Goal: Download file/media

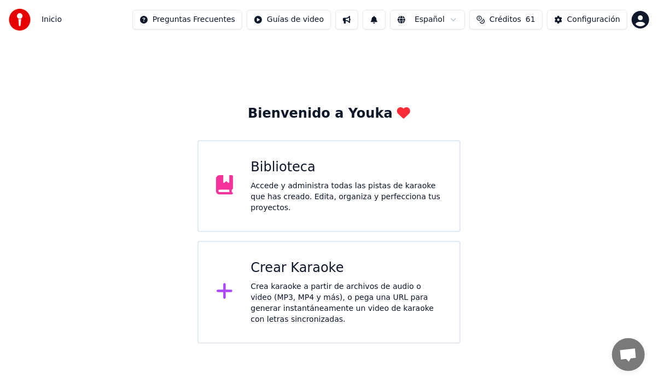
click at [280, 196] on div "Accede y administra todas las pistas de karaoke que has creado. Edita, organiza…" at bounding box center [346, 197] width 191 height 33
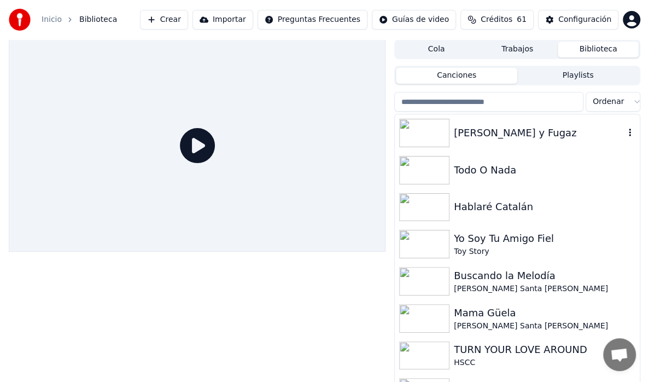
click at [481, 138] on div "[PERSON_NAME] y Fugaz" at bounding box center [539, 132] width 171 height 15
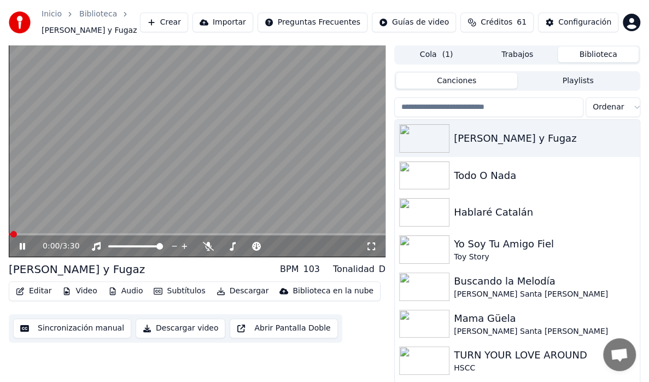
click at [26, 245] on icon at bounding box center [30, 246] width 25 height 9
click at [21, 249] on icon at bounding box center [30, 246] width 25 height 9
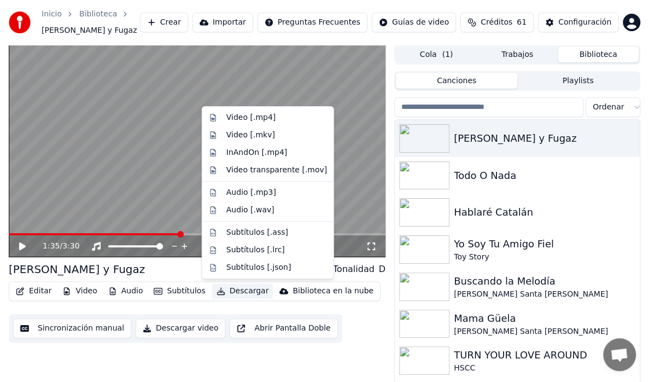
click at [235, 291] on button "Descargar" at bounding box center [242, 290] width 61 height 15
click at [264, 117] on div "Video [.mp4]" at bounding box center [251, 117] width 49 height 11
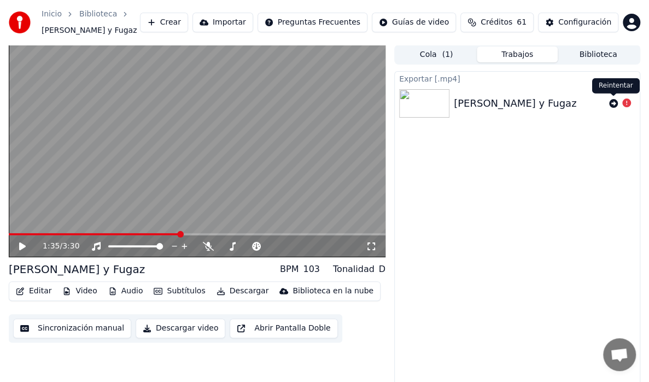
click at [613, 102] on icon at bounding box center [613, 103] width 9 height 9
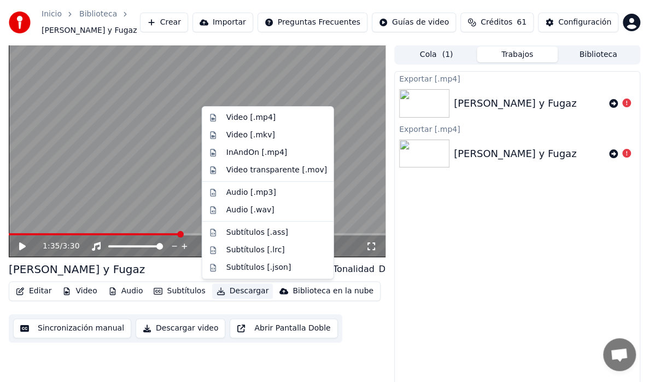
click at [223, 292] on button "Descargar" at bounding box center [242, 290] width 61 height 15
drag, startPoint x: 235, startPoint y: 119, endPoint x: 240, endPoint y: 144, distance: 25.8
click at [235, 120] on div "Video [.mp4]" at bounding box center [251, 117] width 49 height 11
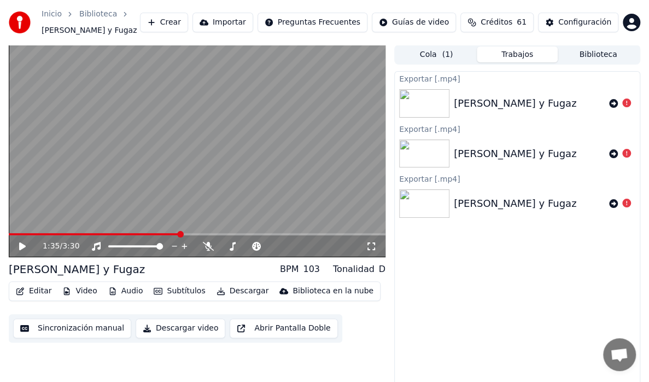
click at [632, 105] on div at bounding box center [620, 103] width 31 height 13
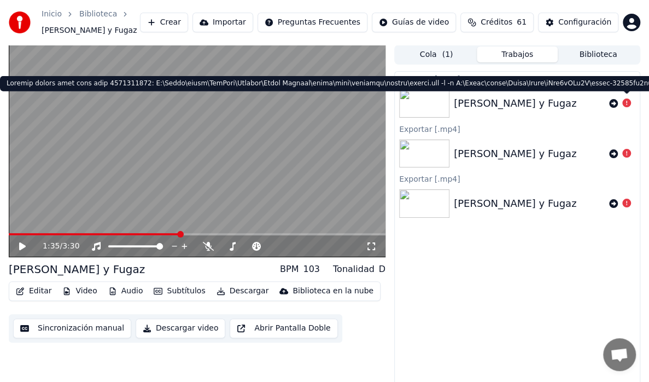
click at [625, 103] on icon at bounding box center [627, 102] width 9 height 9
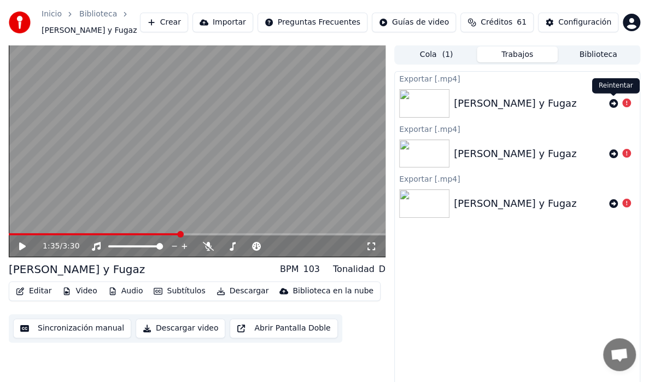
click at [615, 100] on icon at bounding box center [613, 103] width 9 height 9
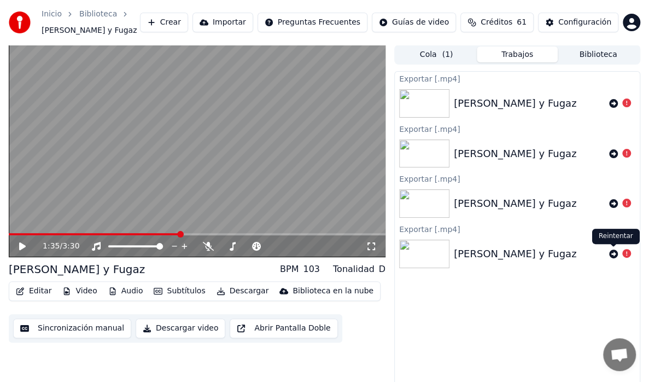
drag, startPoint x: 612, startPoint y: 253, endPoint x: 605, endPoint y: 267, distance: 15.9
click at [612, 253] on icon at bounding box center [613, 253] width 9 height 9
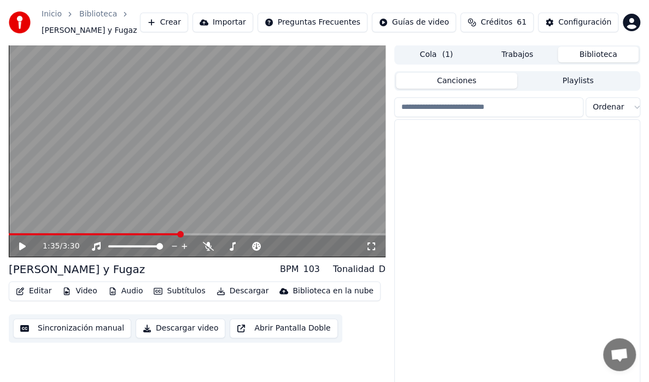
click at [591, 60] on button "Biblioteca" at bounding box center [598, 55] width 81 height 16
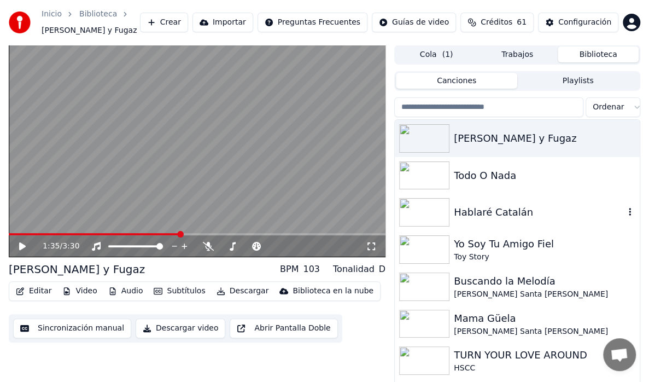
click at [431, 213] on img at bounding box center [424, 212] width 50 height 28
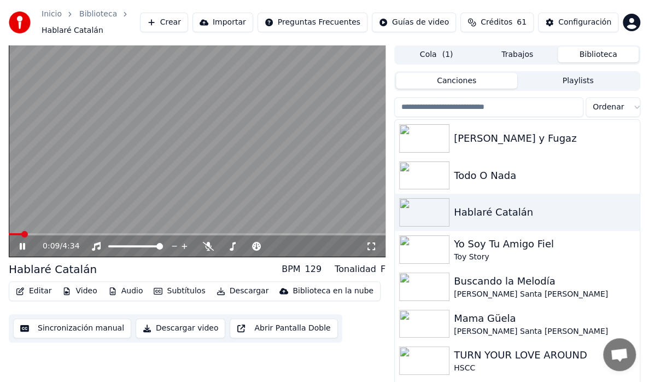
click at [236, 149] on video at bounding box center [197, 151] width 377 height 212
click at [270, 153] on video at bounding box center [197, 151] width 377 height 212
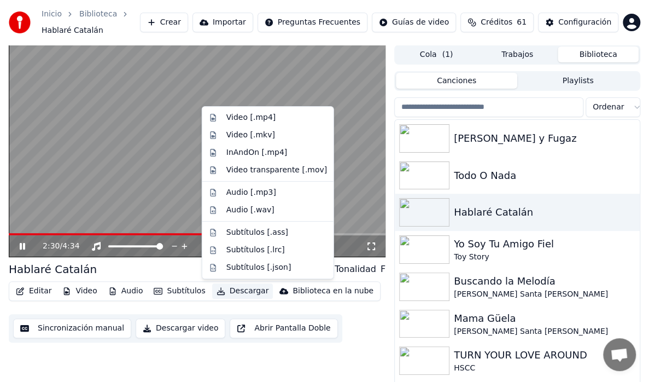
click at [244, 292] on button "Descargar" at bounding box center [242, 290] width 61 height 15
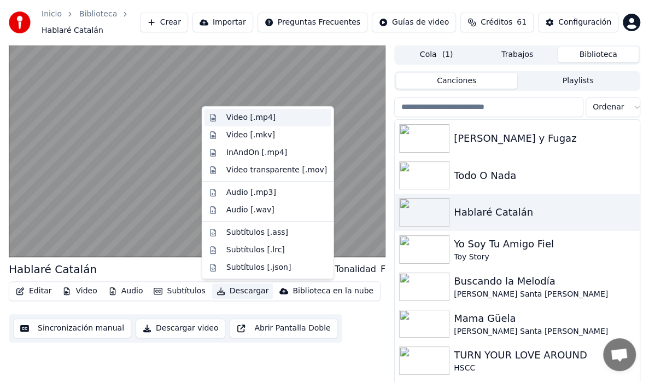
click at [265, 117] on div "Video [.mp4]" at bounding box center [251, 117] width 49 height 11
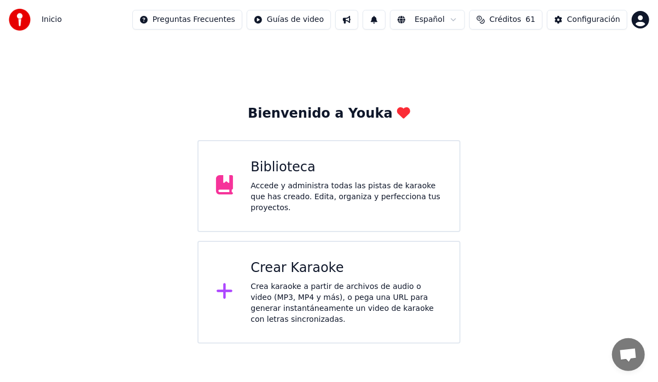
click at [252, 176] on div "Biblioteca" at bounding box center [346, 168] width 191 height 18
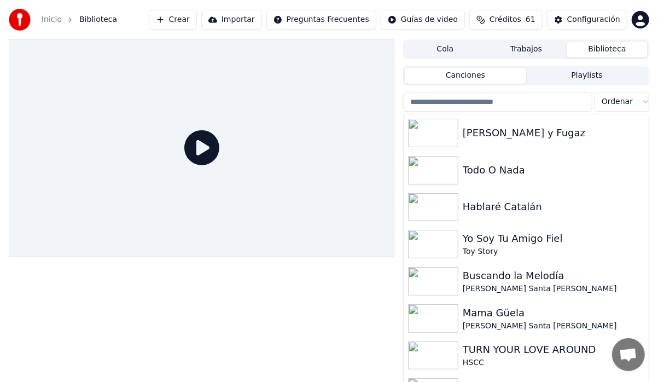
click at [252, 177] on div at bounding box center [202, 147] width 386 height 217
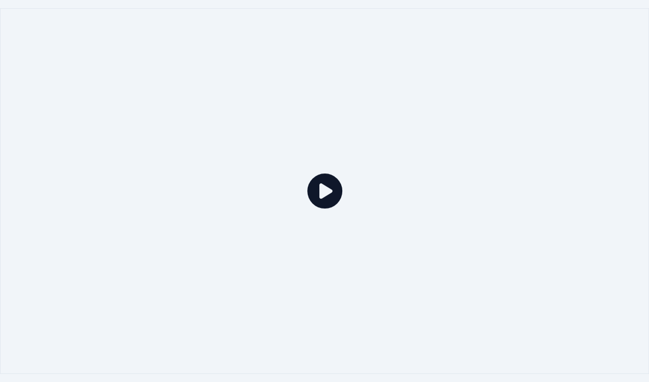
drag, startPoint x: 210, startPoint y: 184, endPoint x: 209, endPoint y: 190, distance: 6.7
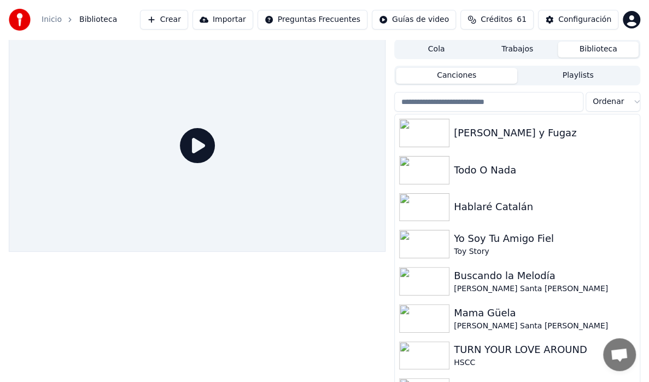
click at [210, 186] on div at bounding box center [197, 145] width 377 height 212
click at [471, 209] on div "Hablaré Catalán" at bounding box center [539, 206] width 171 height 15
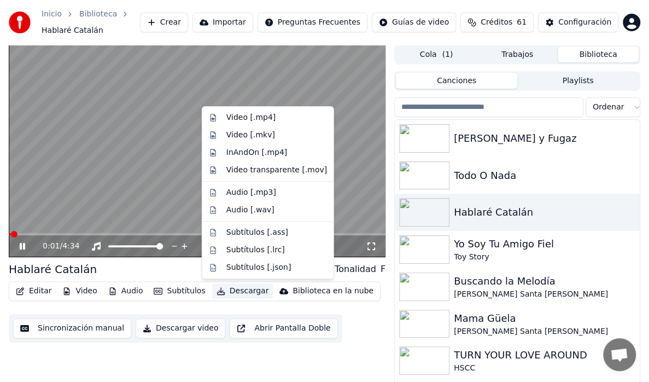
click at [229, 292] on button "Descargar" at bounding box center [242, 290] width 61 height 15
drag, startPoint x: 262, startPoint y: 115, endPoint x: 345, endPoint y: 231, distance: 142.7
click at [262, 116] on div "Video [.mp4]" at bounding box center [251, 117] width 49 height 11
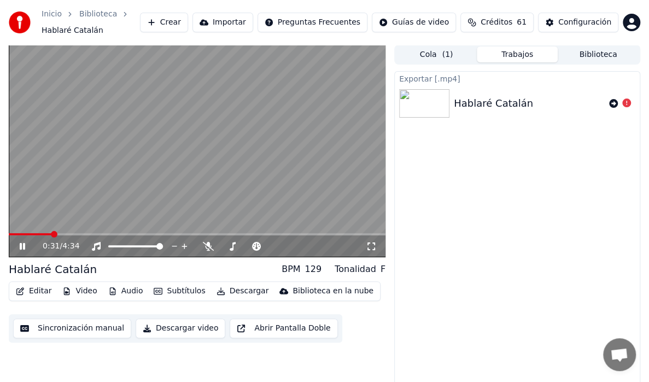
click at [194, 330] on button "Descargar video" at bounding box center [181, 328] width 90 height 20
click at [625, 105] on icon at bounding box center [627, 102] width 9 height 9
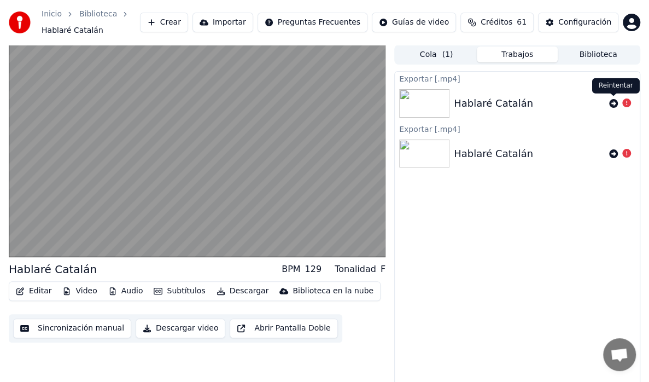
click at [615, 102] on icon at bounding box center [613, 103] width 9 height 9
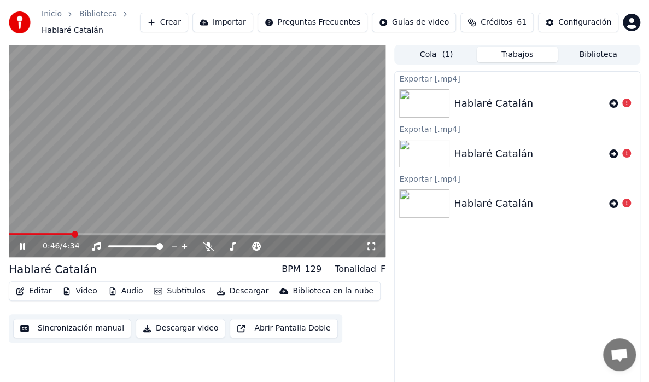
click at [21, 248] on icon at bounding box center [22, 246] width 5 height 7
click at [616, 102] on icon at bounding box center [613, 103] width 9 height 9
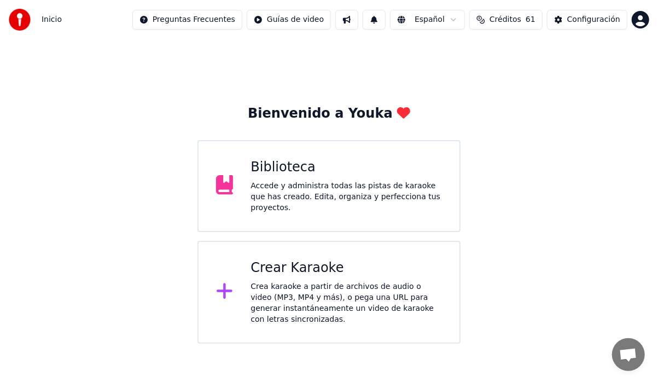
click at [316, 179] on div "Biblioteca Accede y administra todas las pistas de karaoke que has creado. Edit…" at bounding box center [346, 186] width 191 height 55
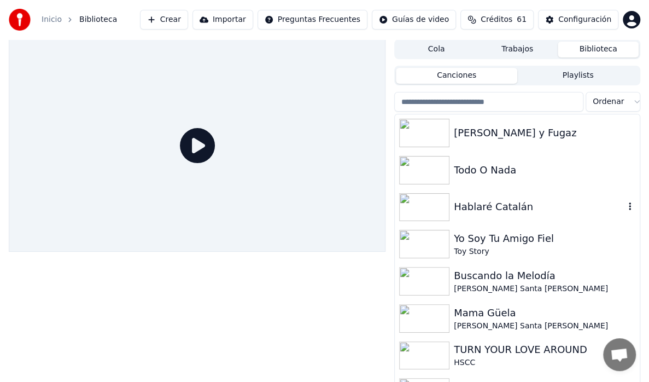
click at [481, 208] on div "Hablaré Catalán" at bounding box center [539, 206] width 171 height 15
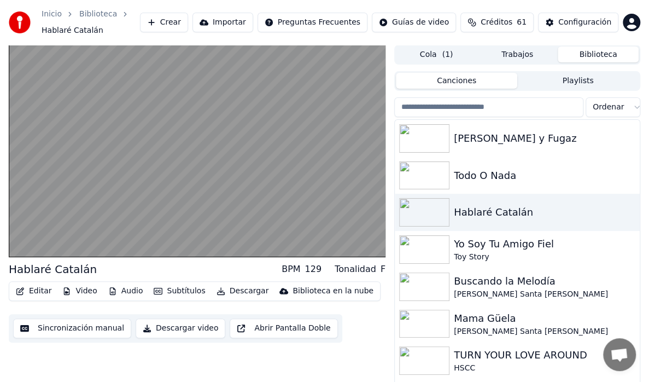
click at [185, 328] on button "Descargar video" at bounding box center [181, 328] width 90 height 20
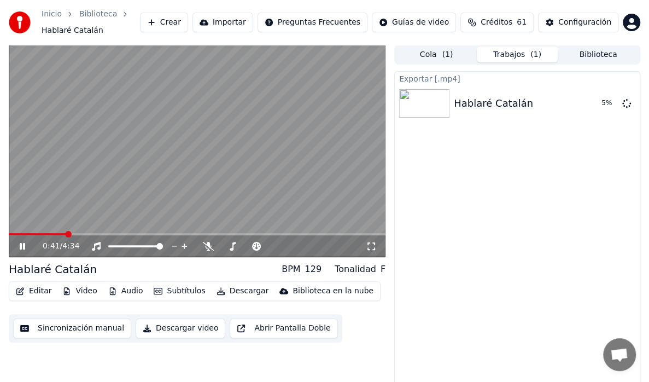
click at [24, 246] on icon at bounding box center [22, 246] width 5 height 7
click at [590, 103] on button "Mostrar" at bounding box center [594, 104] width 48 height 20
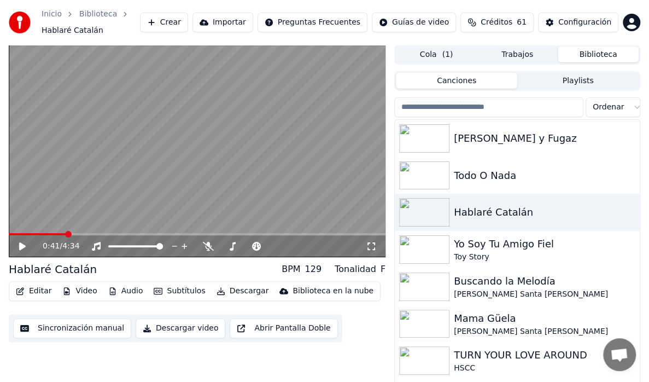
click at [573, 58] on button "Biblioteca" at bounding box center [598, 55] width 81 height 16
click at [498, 142] on div "[PERSON_NAME] y Fugaz" at bounding box center [539, 138] width 171 height 15
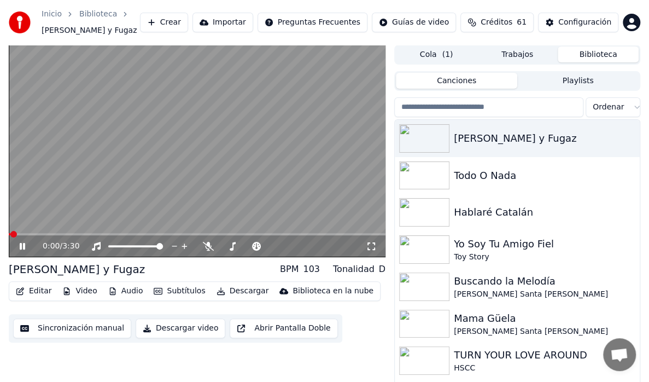
click at [21, 243] on icon at bounding box center [22, 246] width 5 height 7
click at [179, 331] on button "Descargar video" at bounding box center [181, 328] width 90 height 20
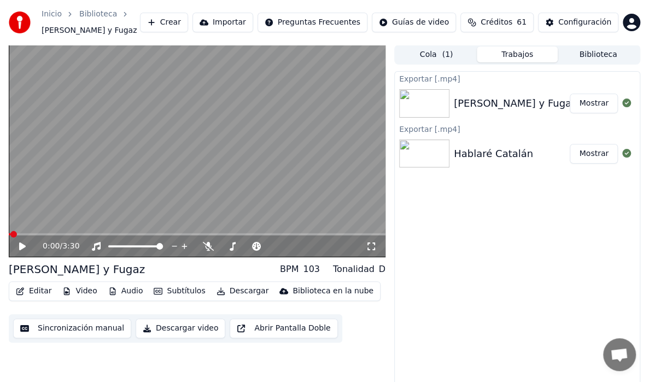
click at [583, 108] on button "Mostrar" at bounding box center [594, 104] width 48 height 20
click at [464, 103] on div "[PERSON_NAME] y Fugaz" at bounding box center [515, 103] width 123 height 15
click at [22, 246] on icon at bounding box center [22, 246] width 7 height 8
click at [22, 246] on icon at bounding box center [30, 246] width 25 height 9
click at [578, 57] on button "Biblioteca" at bounding box center [598, 55] width 81 height 16
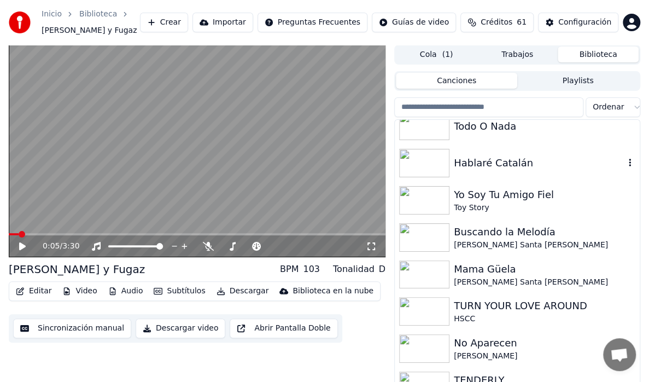
scroll to position [55, 0]
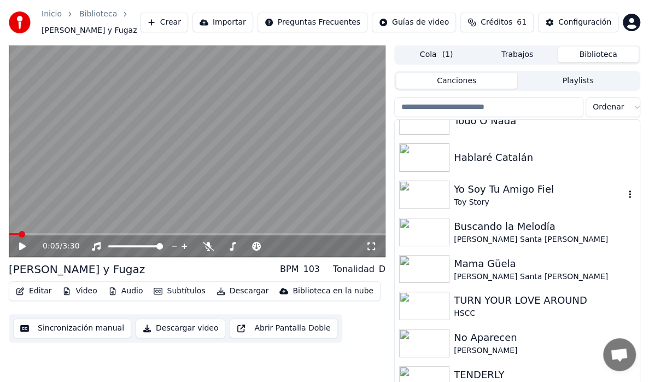
click at [466, 197] on div "Toy Story" at bounding box center [539, 202] width 171 height 11
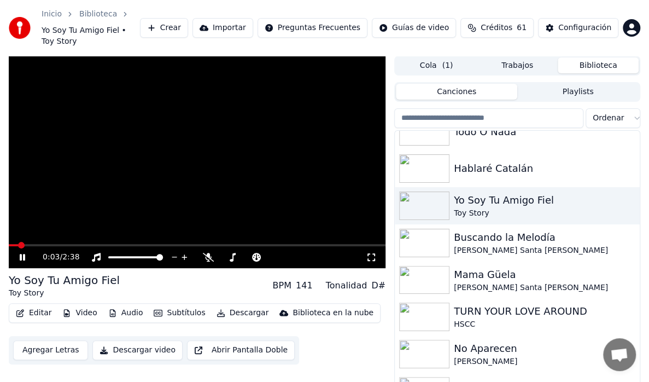
click at [129, 340] on button "Descargar video" at bounding box center [137, 350] width 90 height 20
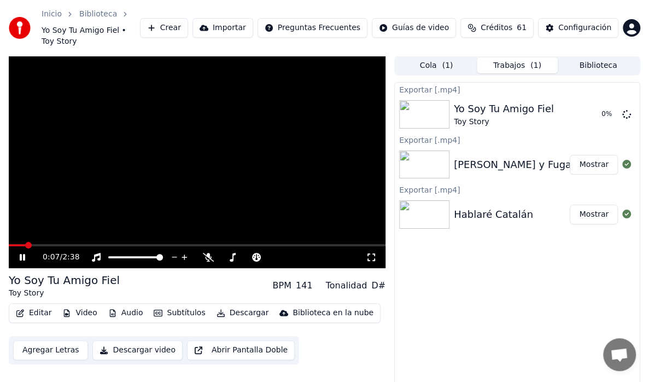
click at [18, 253] on icon at bounding box center [30, 257] width 25 height 9
click at [587, 108] on button "Mostrar" at bounding box center [594, 115] width 48 height 20
click at [577, 57] on button "Biblioteca" at bounding box center [598, 65] width 81 height 16
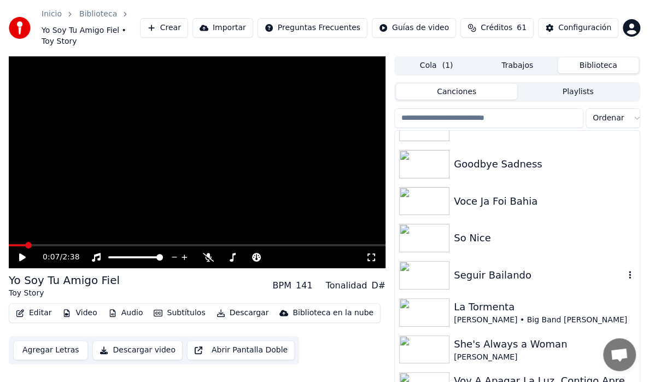
scroll to position [821, 0]
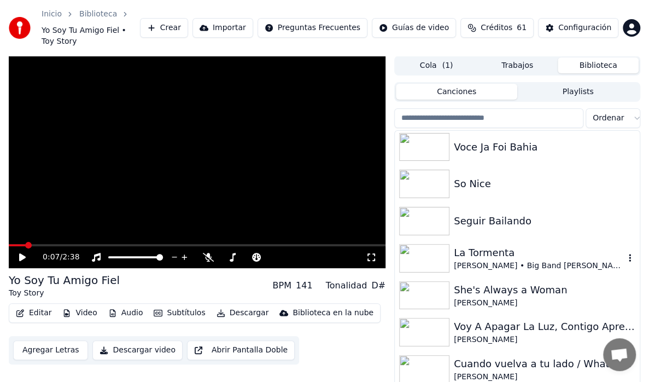
click at [475, 263] on div "La Tormenta Miguel Ríos • Big Band Ríos" at bounding box center [517, 258] width 245 height 37
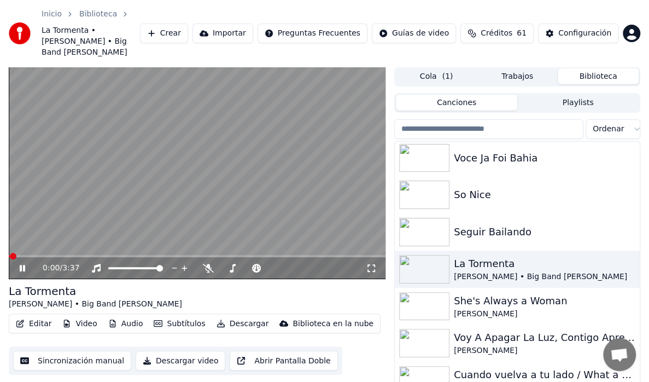
click at [178, 351] on button "Descargar video" at bounding box center [181, 361] width 90 height 20
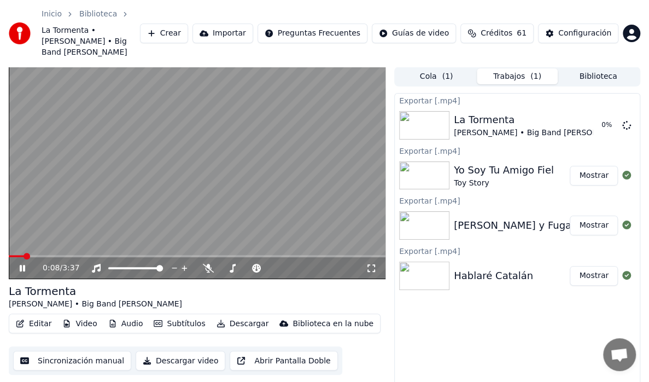
click at [20, 265] on icon at bounding box center [22, 268] width 5 height 7
click at [584, 68] on button "Biblioteca" at bounding box center [598, 76] width 81 height 16
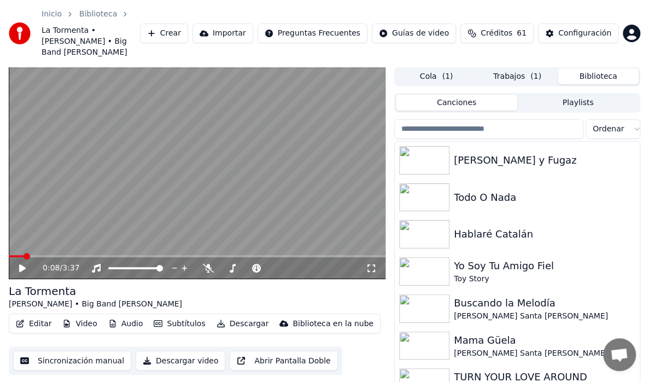
click at [511, 71] on button "Trabajos ( 1 )" at bounding box center [517, 76] width 81 height 16
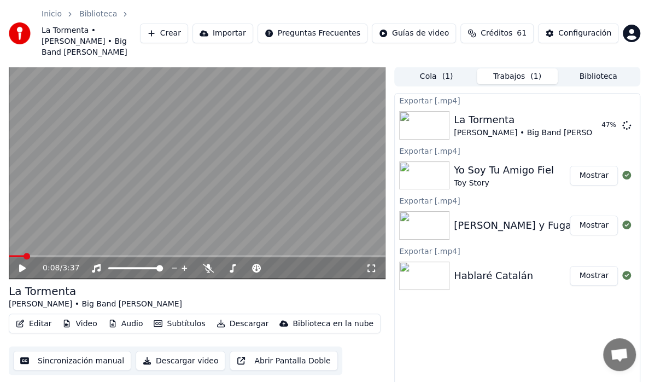
click at [589, 69] on button "Biblioteca" at bounding box center [598, 76] width 81 height 16
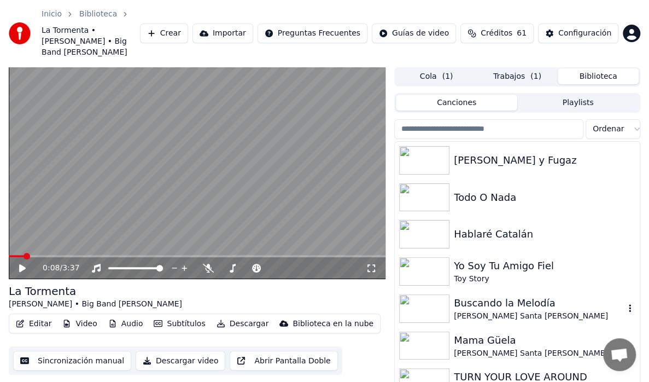
scroll to position [55, 0]
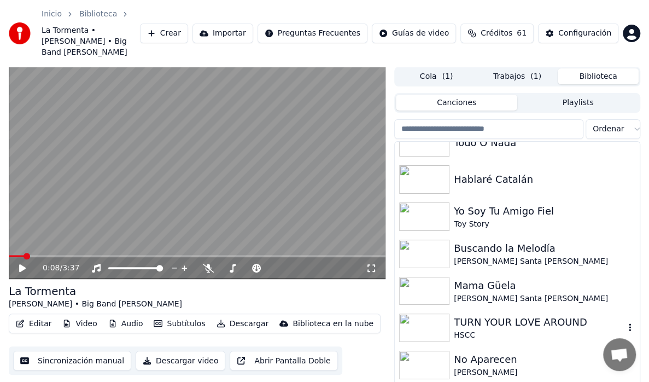
click at [480, 315] on div "TURN YOUR LOVE AROUND" at bounding box center [539, 322] width 171 height 15
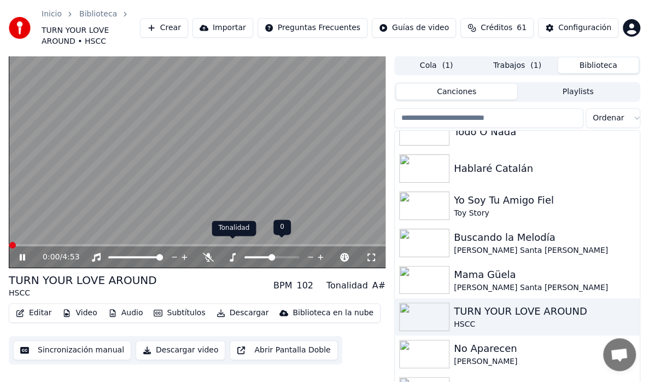
click at [233, 253] on icon at bounding box center [233, 257] width 6 height 9
click at [232, 253] on icon at bounding box center [232, 257] width 11 height 9
click at [310, 252] on icon at bounding box center [311, 257] width 10 height 11
click at [11, 233] on div "0:13 / 4:53" at bounding box center [197, 162] width 377 height 212
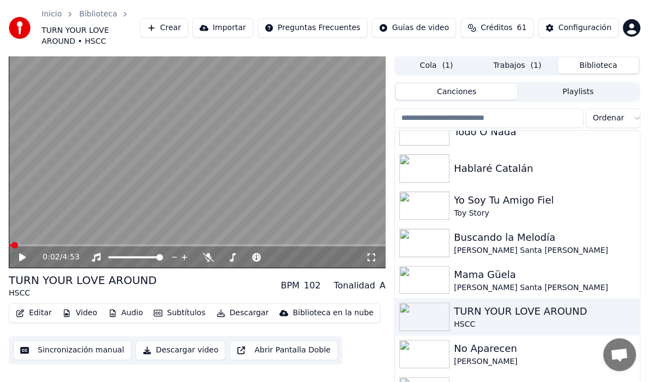
click at [11, 244] on span at bounding box center [10, 245] width 3 height 2
click at [9, 244] on span at bounding box center [9, 245] width 0 height 2
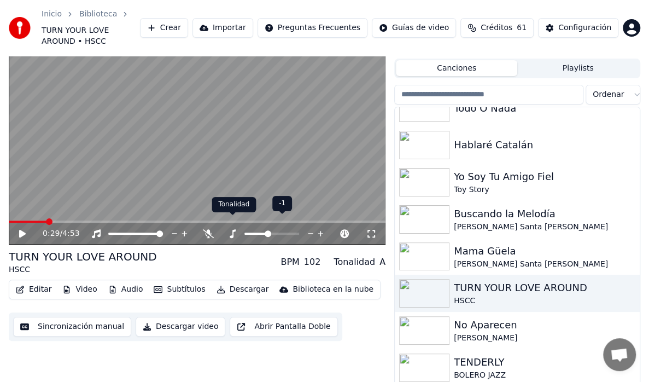
click at [236, 229] on icon at bounding box center [232, 233] width 11 height 9
click at [231, 229] on icon at bounding box center [232, 233] width 11 height 9
click at [312, 228] on icon at bounding box center [311, 233] width 10 height 11
click at [10, 209] on div "0:29 / 4:53" at bounding box center [197, 138] width 377 height 212
click at [10, 220] on span at bounding box center [28, 221] width 38 height 2
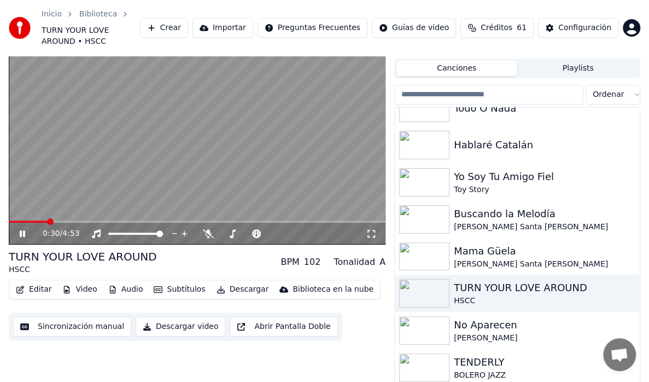
click at [12, 223] on div "0:30 / 4:53" at bounding box center [197, 234] width 377 height 22
click at [13, 207] on video at bounding box center [197, 138] width 377 height 212
click at [12, 209] on div "0:30 / 4:53" at bounding box center [197, 138] width 377 height 212
click at [12, 220] on span at bounding box center [11, 221] width 4 height 2
click at [23, 230] on icon at bounding box center [22, 234] width 7 height 8
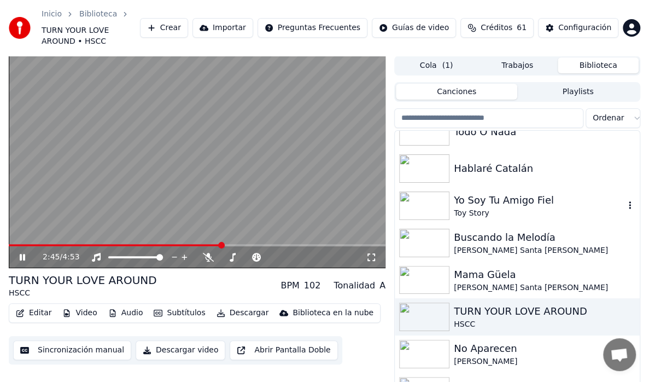
scroll to position [0, 0]
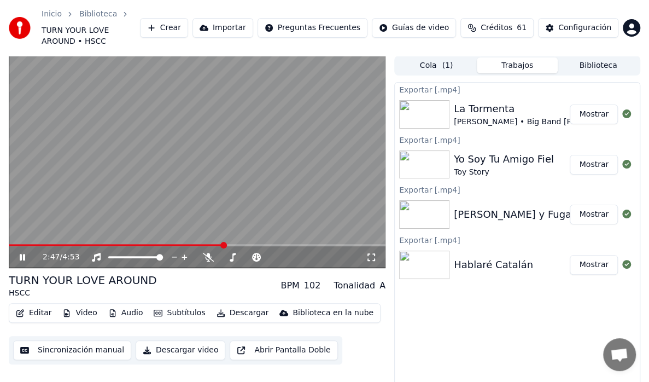
click at [535, 59] on button "Trabajos" at bounding box center [517, 65] width 81 height 16
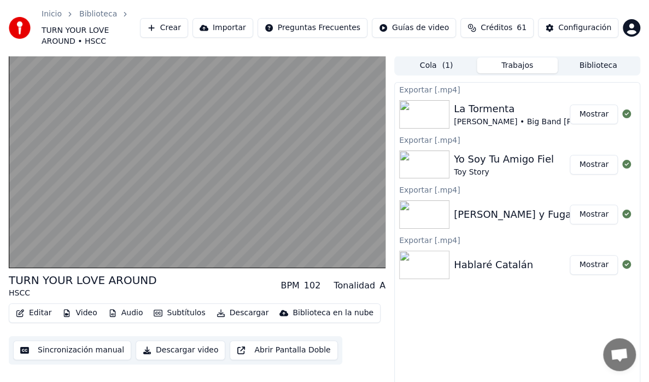
click at [593, 57] on button "Biblioteca" at bounding box center [598, 65] width 81 height 16
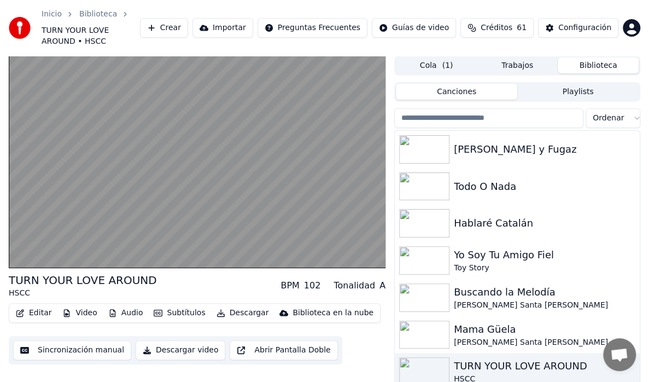
click at [176, 341] on button "Descargar video" at bounding box center [181, 350] width 90 height 20
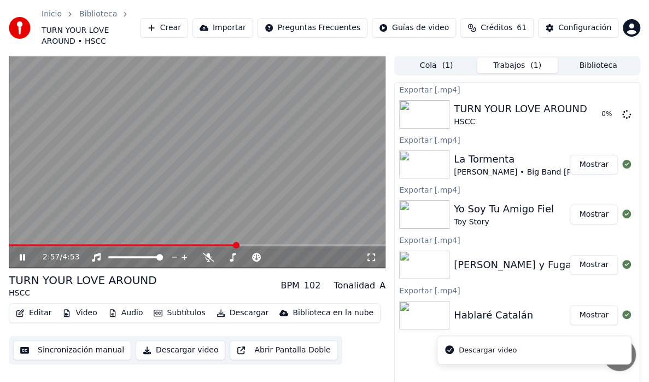
click at [19, 253] on icon at bounding box center [30, 257] width 25 height 9
click at [585, 155] on button "Mostrar" at bounding box center [594, 165] width 48 height 20
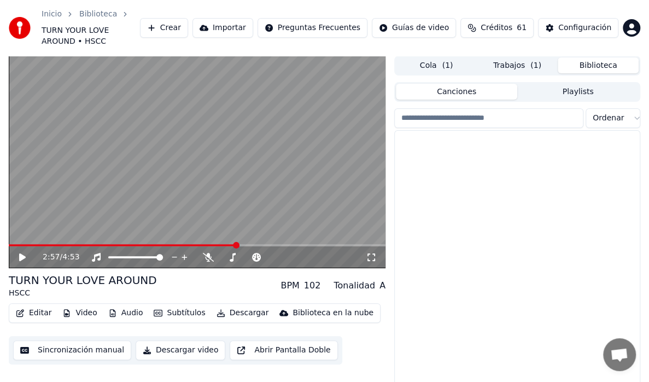
click at [620, 57] on button "Biblioteca" at bounding box center [598, 65] width 81 height 16
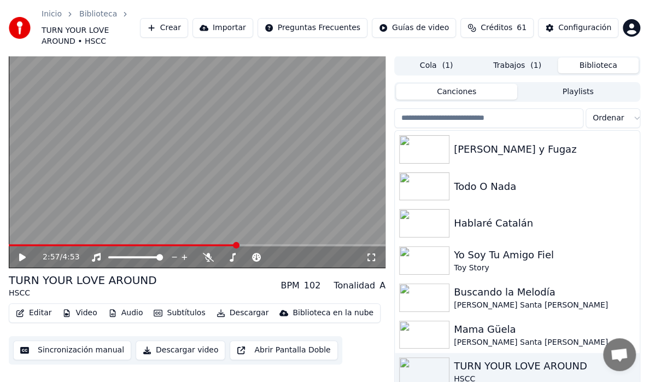
click at [526, 57] on button "Trabajos ( 1 )" at bounding box center [517, 65] width 81 height 16
